Goal: Navigation & Orientation: Find specific page/section

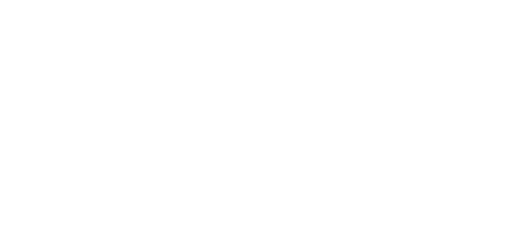
select select
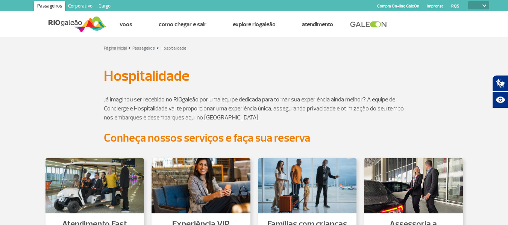
click at [116, 47] on link "Página inicial" at bounding box center [115, 49] width 23 height 6
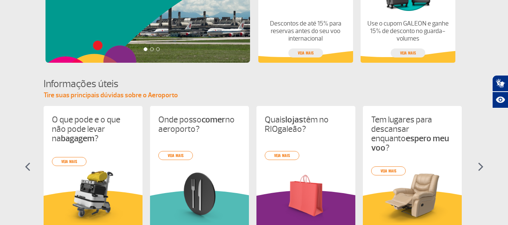
scroll to position [301, 0]
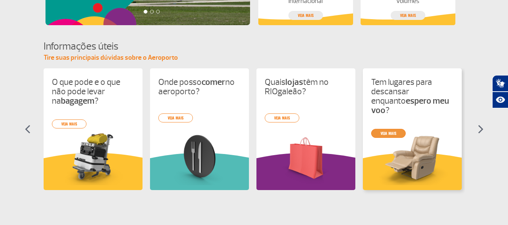
click at [397, 129] on link "veja mais" at bounding box center [388, 133] width 35 height 9
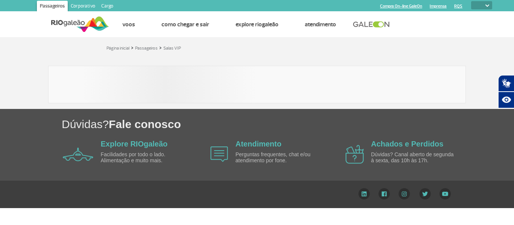
select select
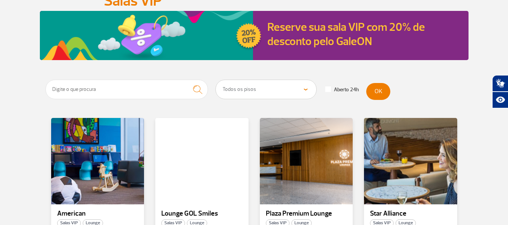
scroll to position [113, 0]
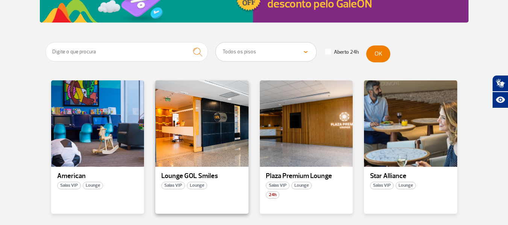
click at [200, 185] on span "Lounge" at bounding box center [197, 186] width 20 height 8
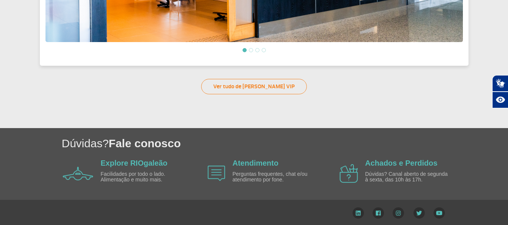
scroll to position [295, 0]
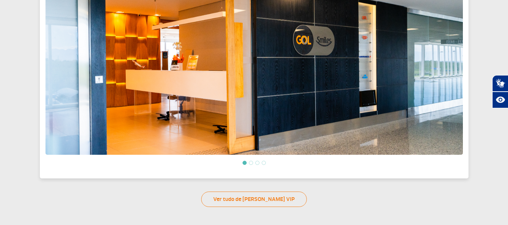
click at [252, 161] on li at bounding box center [251, 163] width 4 height 4
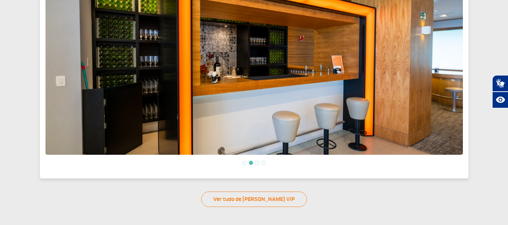
scroll to position [220, 0]
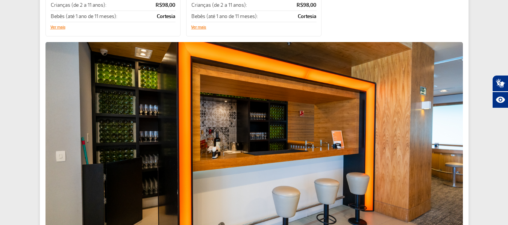
click at [446, 137] on img at bounding box center [254, 136] width 417 height 188
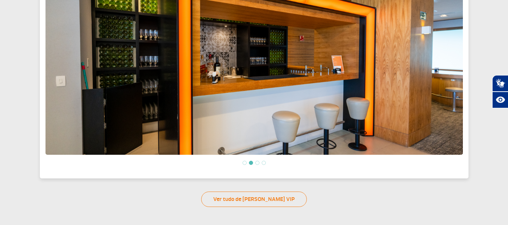
click at [257, 161] on li at bounding box center [257, 163] width 4 height 4
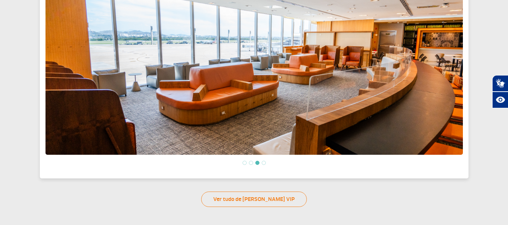
click at [263, 161] on li at bounding box center [264, 163] width 4 height 4
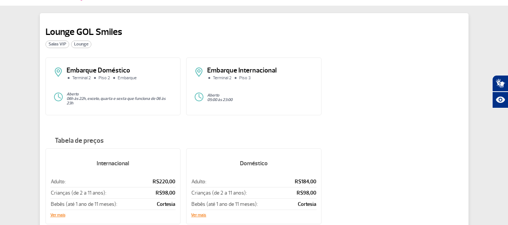
scroll to position [0, 0]
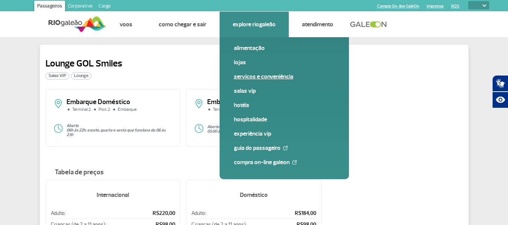
click at [261, 76] on link "Serviços e Conveniência" at bounding box center [284, 77] width 101 height 8
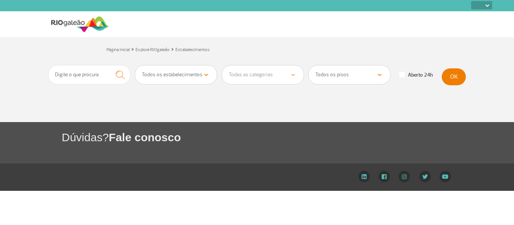
select select
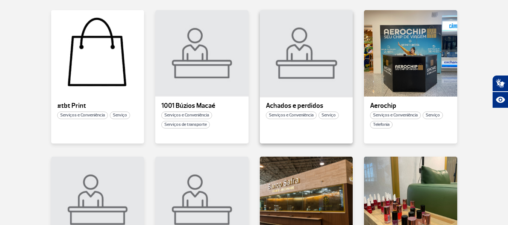
scroll to position [263, 0]
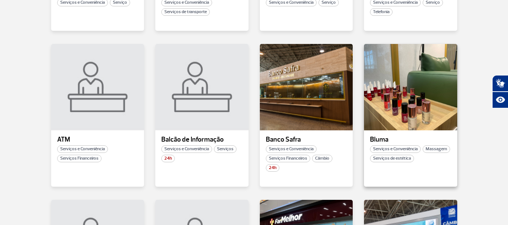
click at [423, 153] on span "Massagem" at bounding box center [436, 150] width 27 height 8
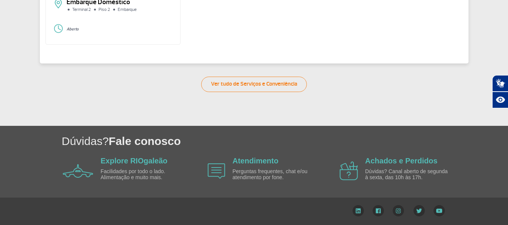
scroll to position [41, 0]
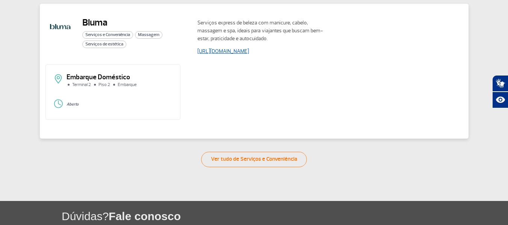
click at [244, 52] on link "[URL][DOMAIN_NAME]" at bounding box center [223, 51] width 52 height 6
